Goal: Transaction & Acquisition: Purchase product/service

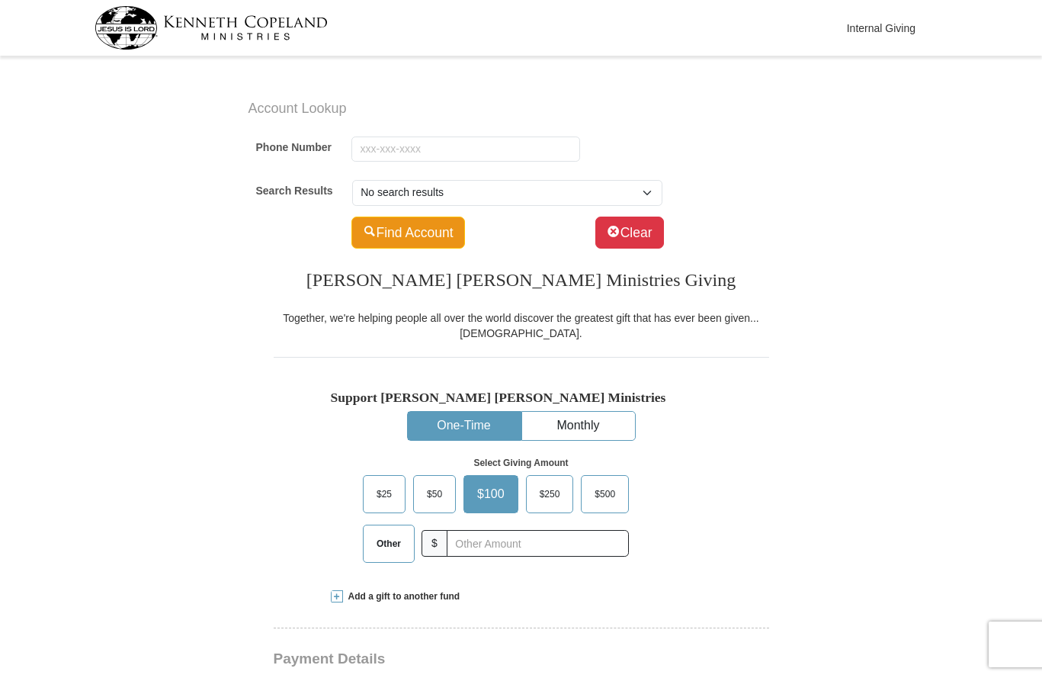
scroll to position [76, 0]
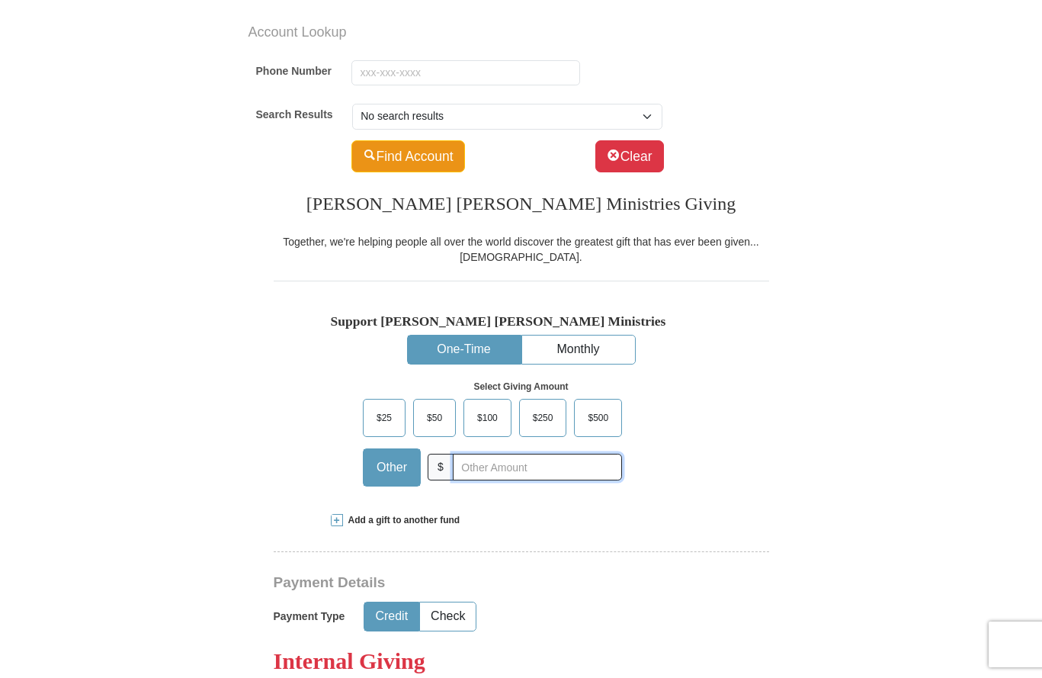
click at [484, 472] on input "text" at bounding box center [537, 466] width 169 height 27
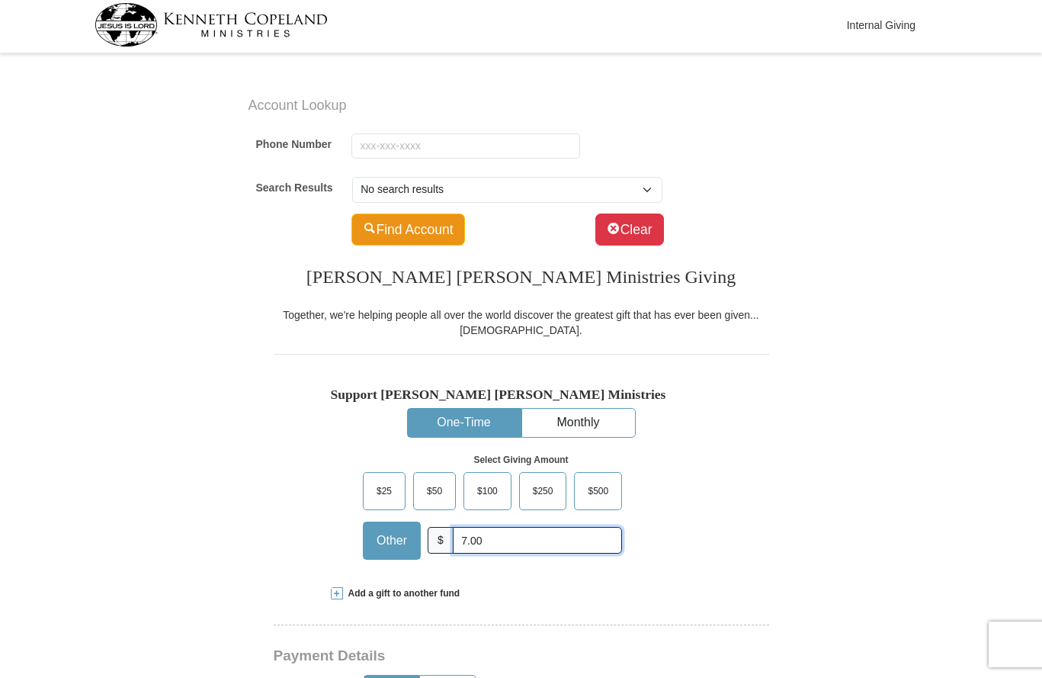
scroll to position [0, 0]
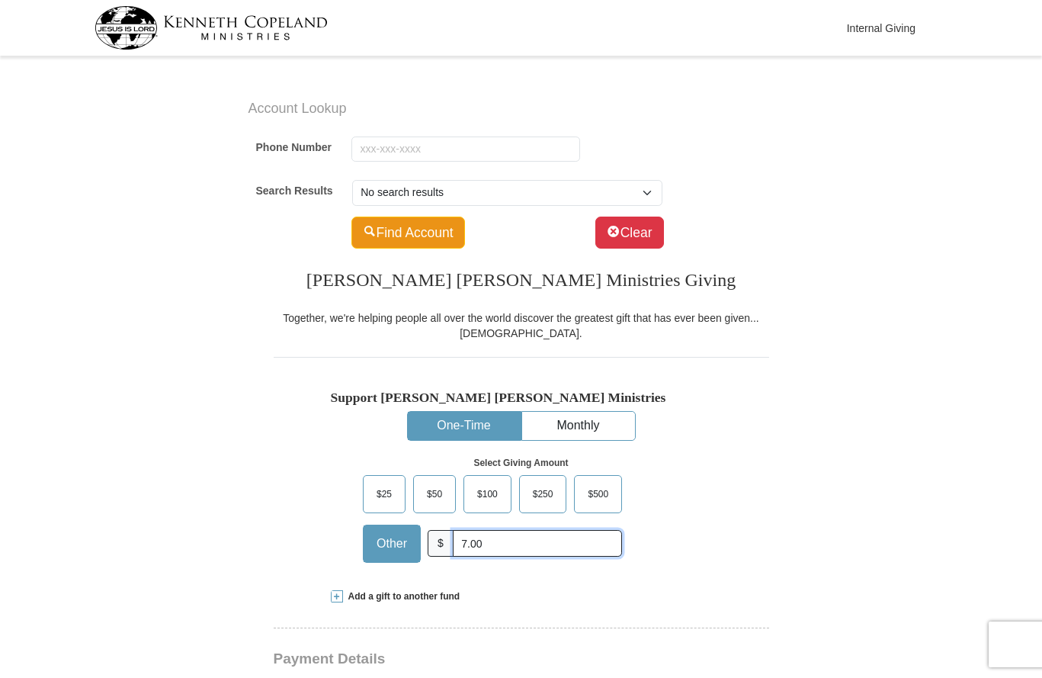
type input "7.00"
click at [389, 149] on input "Phone Number" at bounding box center [465, 149] width 229 height 26
type input "[PHONE_NUMBER]"
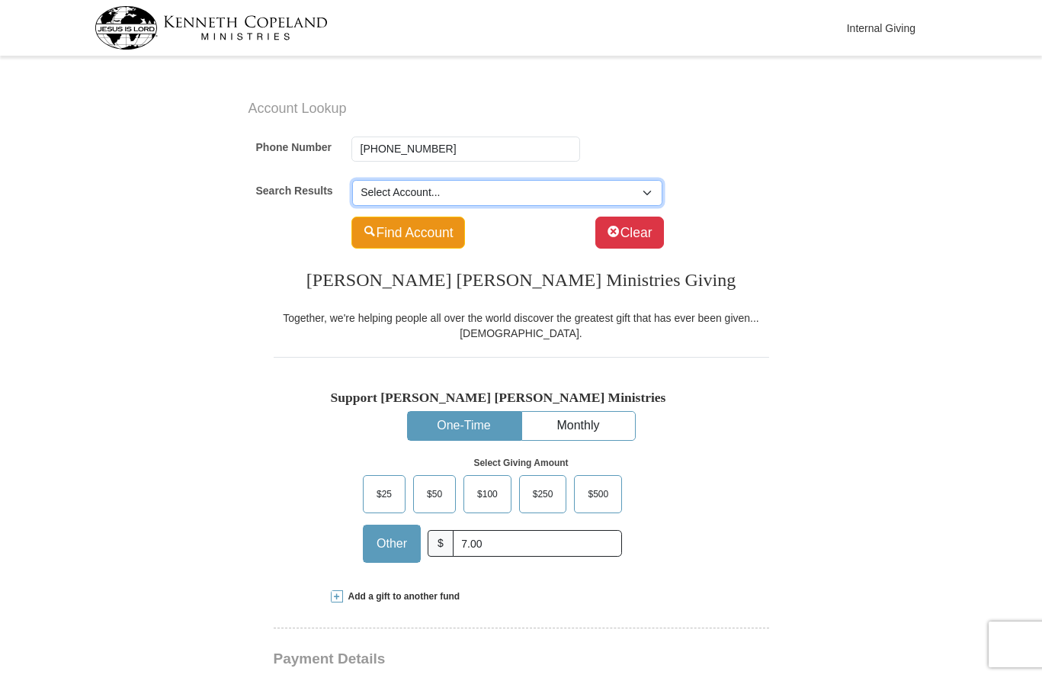
click at [641, 195] on select "Select Account... [PERSON_NAME] -- 12310 [GEOGRAPHIC_DATA]" at bounding box center [507, 193] width 310 height 26
select select "500768735"
click at [352, 180] on select "Select Account... [PERSON_NAME] -- 12310 [GEOGRAPHIC_DATA]" at bounding box center [507, 193] width 310 height 26
type input "[PERSON_NAME]"
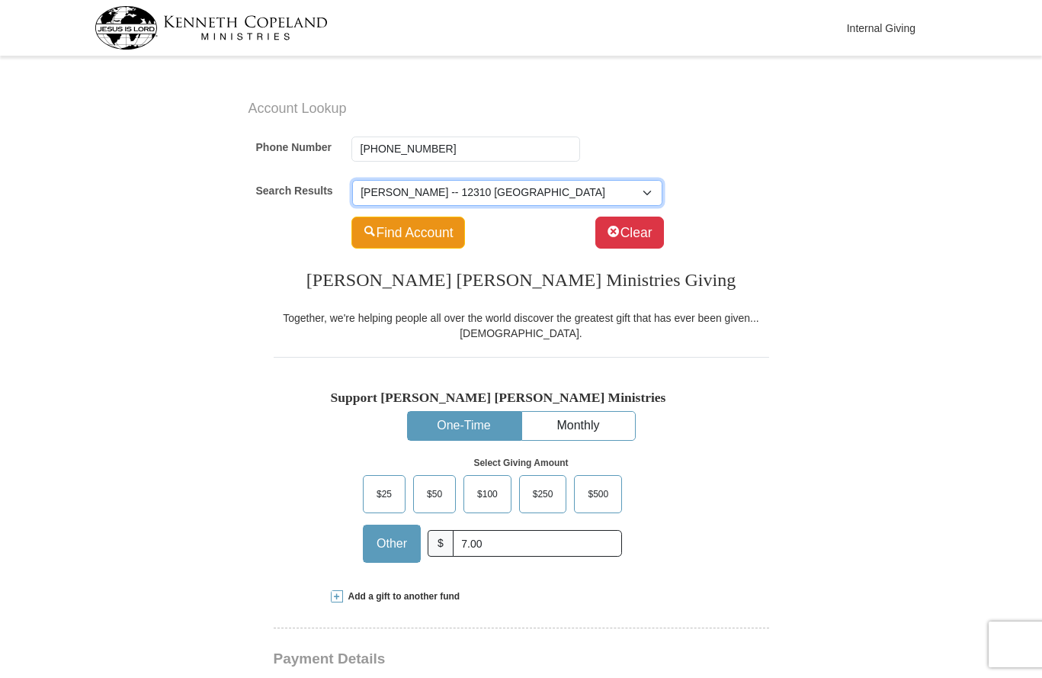
type input "[EMAIL_ADDRESS][DOMAIN_NAME]"
select select "US"
type input "[STREET_ADDRESS]"
type input "Austin"
select select "[GEOGRAPHIC_DATA]"
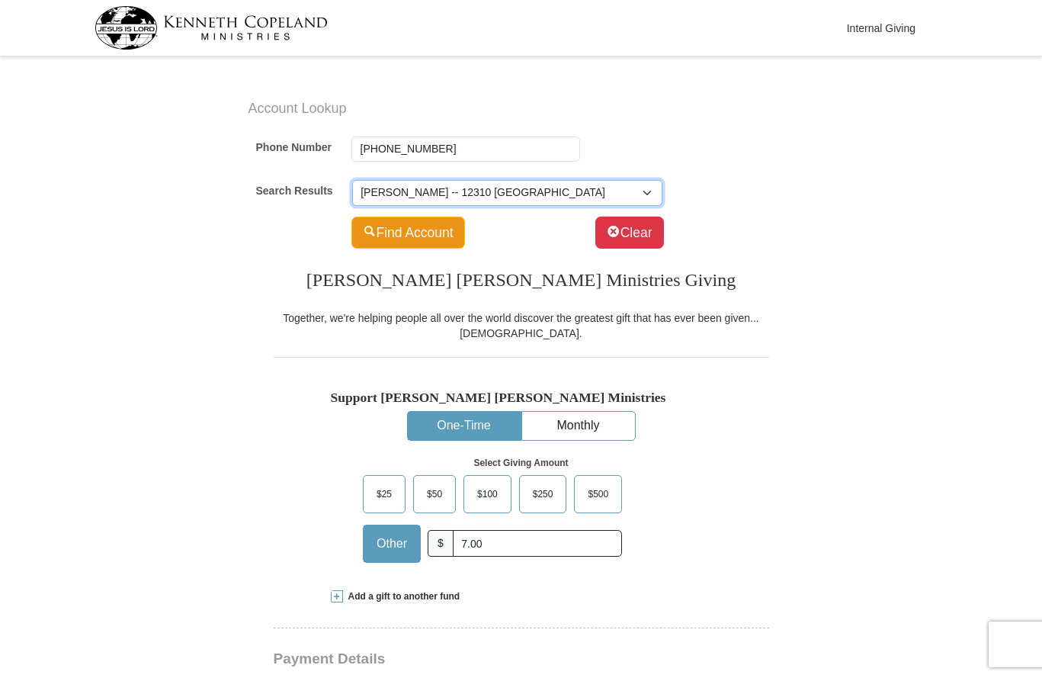
type input "78758-2807"
type input "[PHONE_NUMBER]"
click at [491, 229] on div "Find Account Clear" at bounding box center [507, 232] width 312 height 32
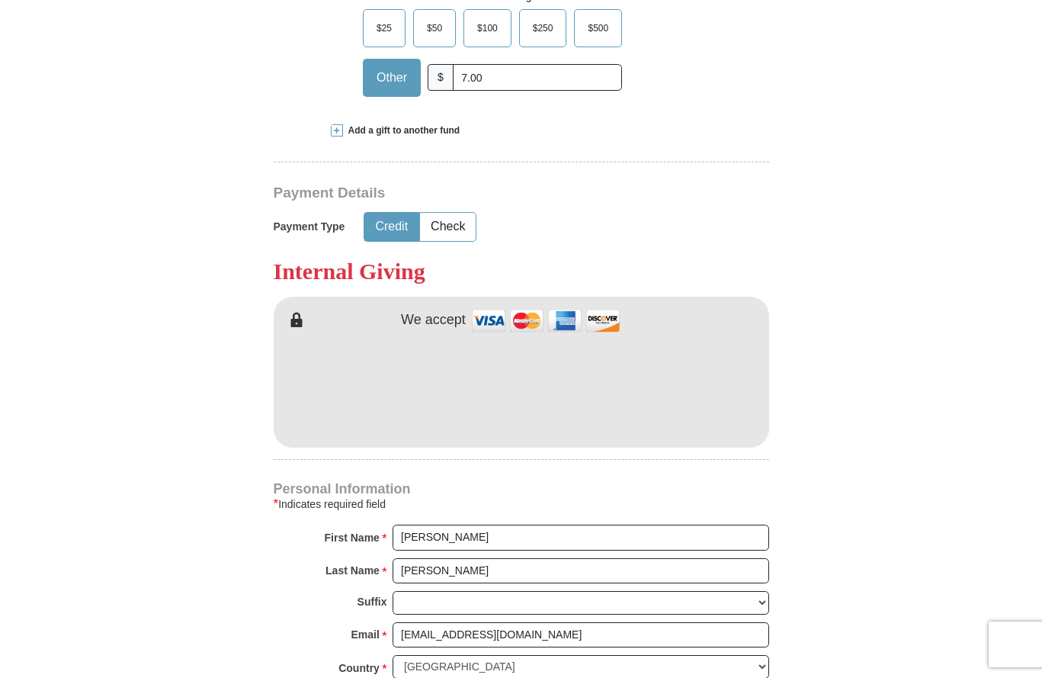
scroll to position [457, 0]
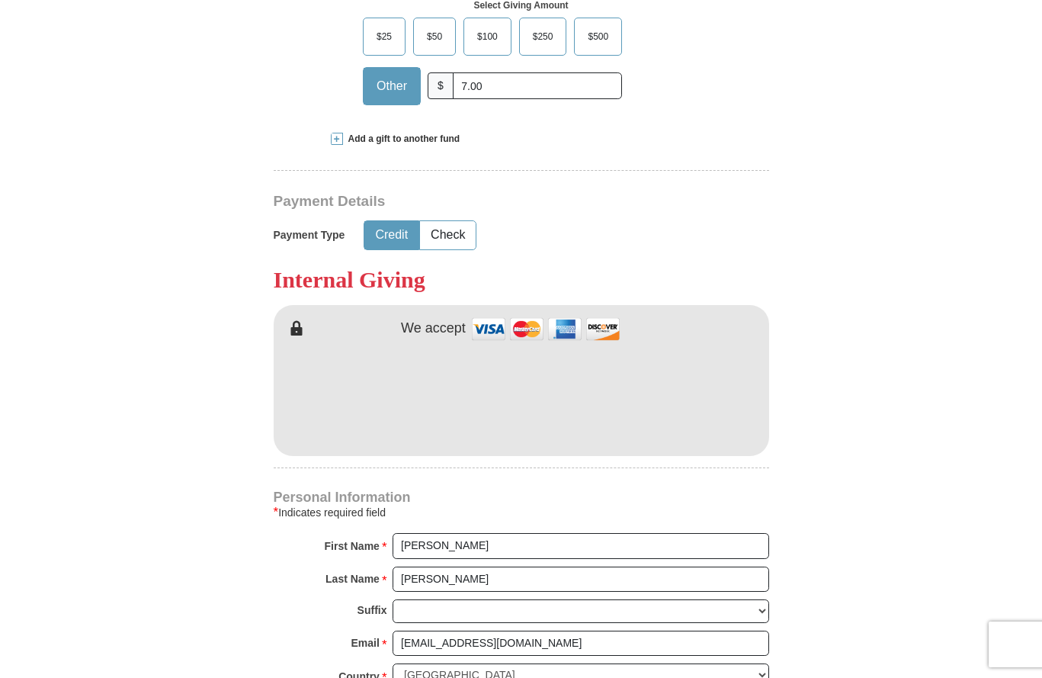
drag, startPoint x: 389, startPoint y: 237, endPoint x: 444, endPoint y: 293, distance: 78.7
click at [389, 237] on button "Credit" at bounding box center [391, 235] width 54 height 28
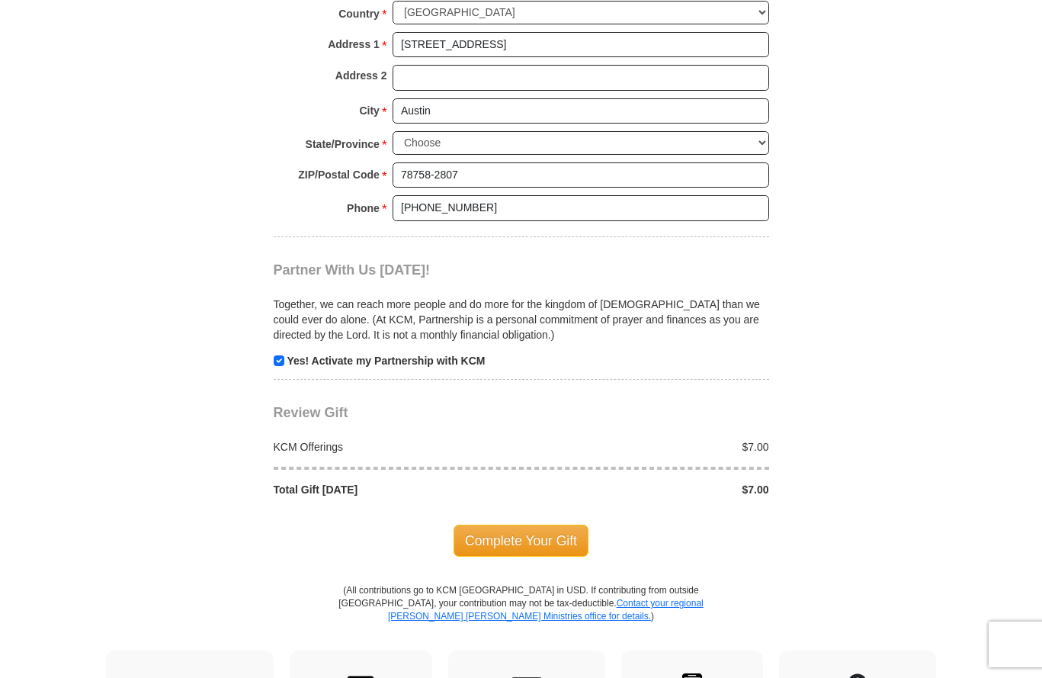
scroll to position [1219, 0]
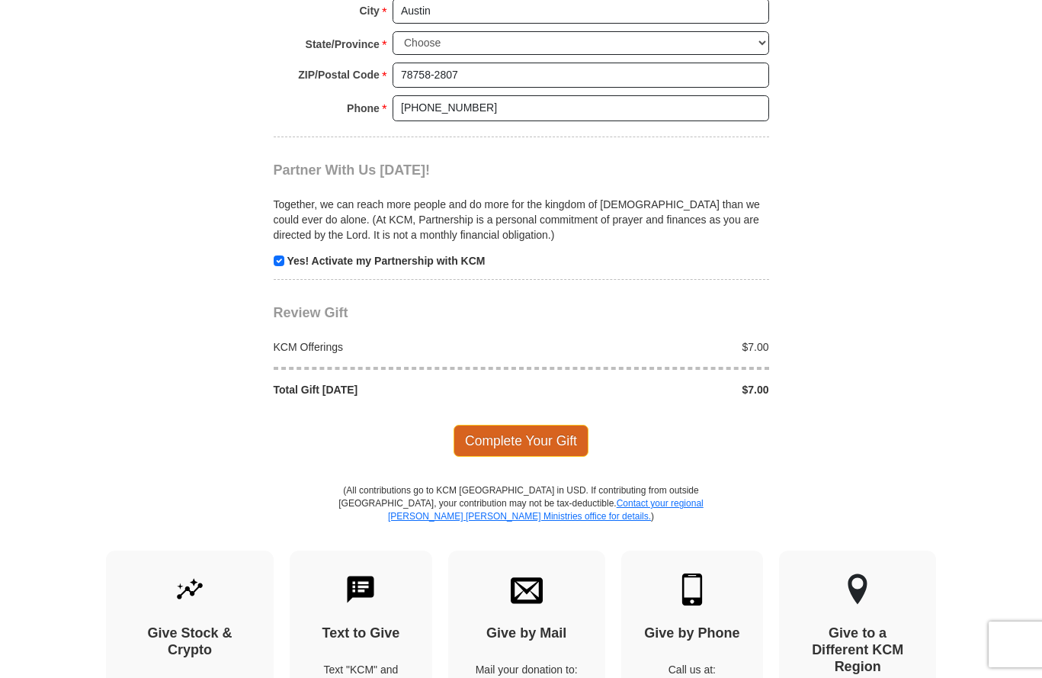
click at [532, 443] on span "Complete Your Gift" at bounding box center [520, 440] width 135 height 32
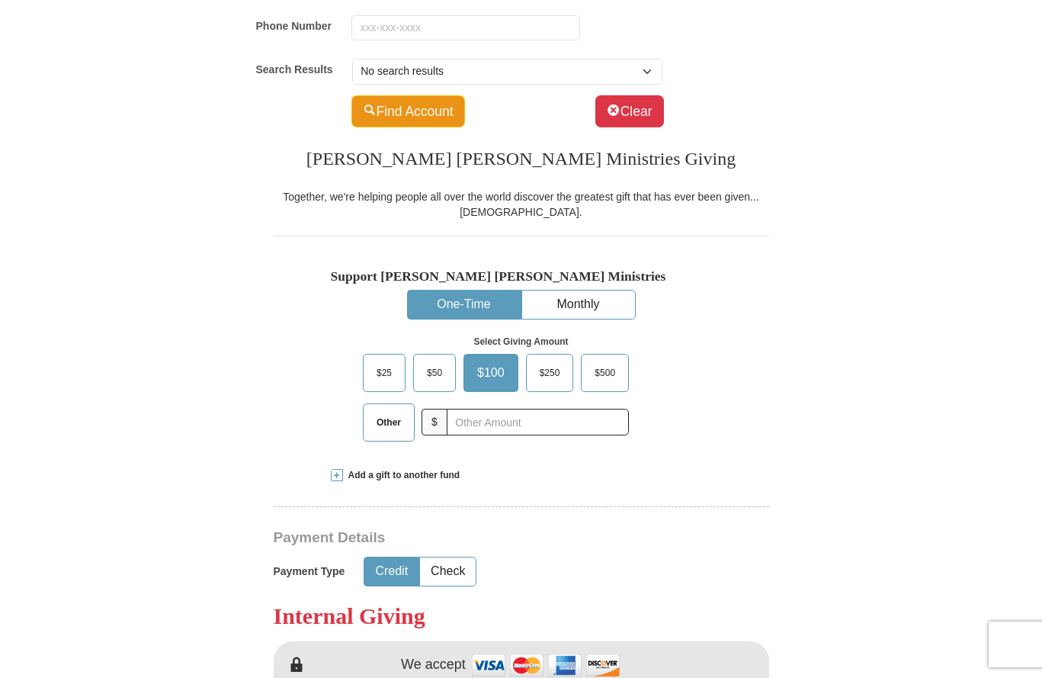
scroll to position [152, 0]
